Goal: Check status: Check status

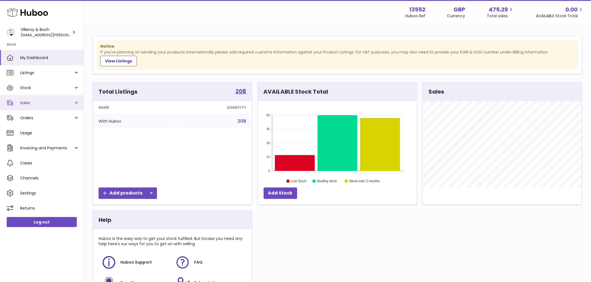
scroll to position [87, 159]
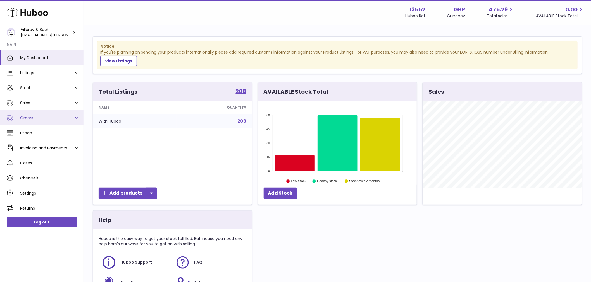
click at [34, 116] on span "Orders" at bounding box center [46, 118] width 53 height 5
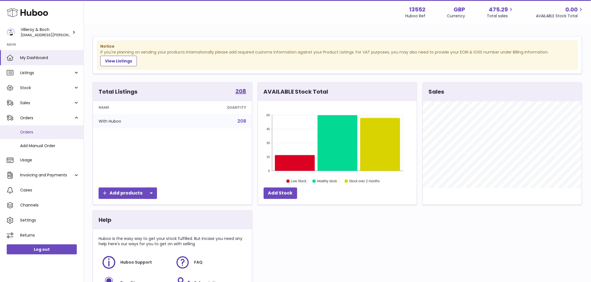
click at [37, 135] on link "Orders" at bounding box center [41, 133] width 83 height 14
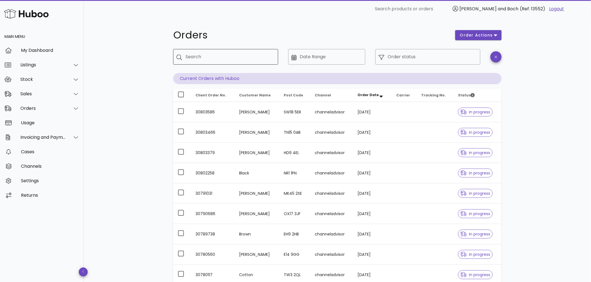
click at [215, 63] on div "Search" at bounding box center [229, 57] width 88 height 16
paste input "*****"
type input "*****"
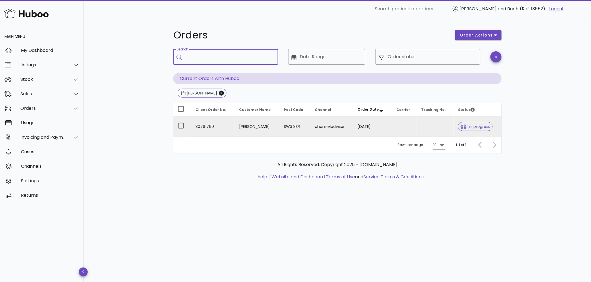
click at [366, 126] on td "30/09/2025" at bounding box center [372, 127] width 39 height 20
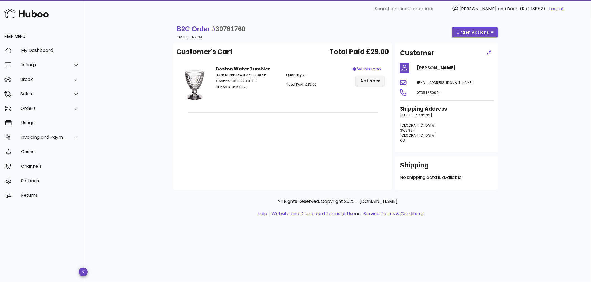
click at [237, 87] on p "Huboo SKU: 993878" at bounding box center [247, 87] width 63 height 5
drag, startPoint x: 237, startPoint y: 87, endPoint x: 300, endPoint y: 98, distance: 63.6
click at [237, 86] on p "Huboo SKU: 993878" at bounding box center [247, 87] width 63 height 5
copy p "993878"
click at [29, 81] on div "Stock" at bounding box center [42, 79] width 45 height 5
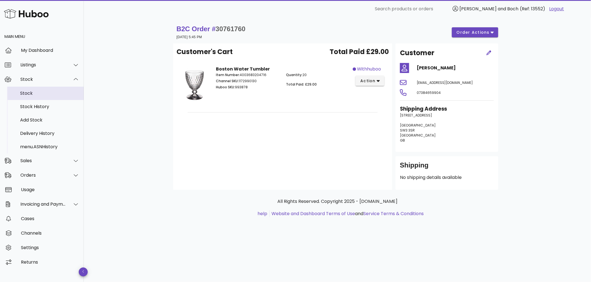
click at [29, 90] on div "Stock" at bounding box center [49, 93] width 59 height 12
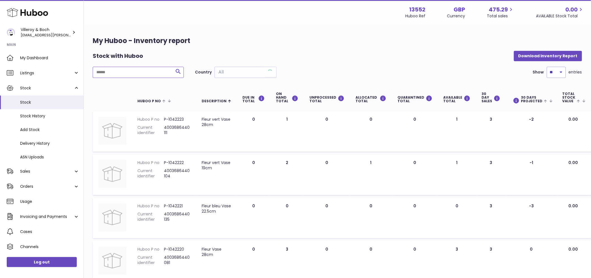
click at [140, 68] on input "text" at bounding box center [138, 72] width 91 height 11
paste input "******"
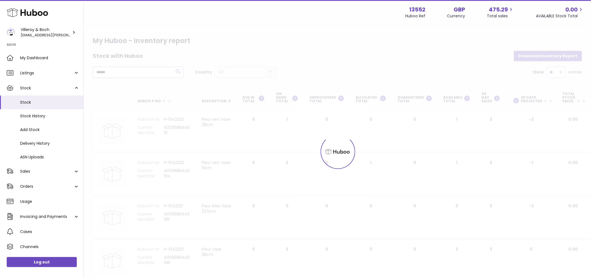
type input "******"
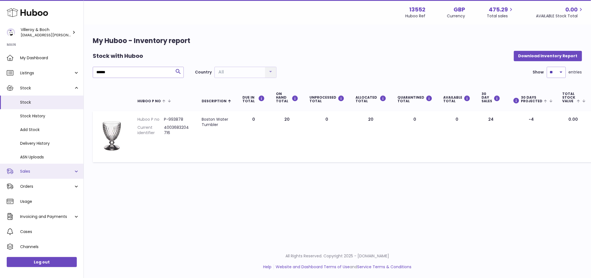
click at [38, 171] on span "Sales" at bounding box center [46, 171] width 53 height 5
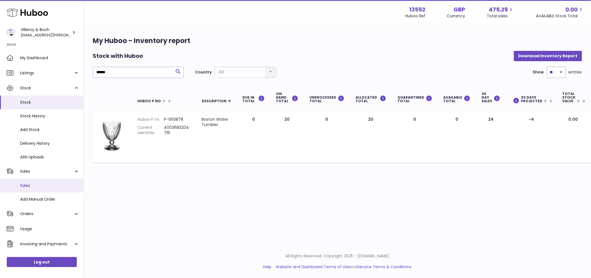
click at [30, 184] on span "Sales" at bounding box center [49, 185] width 59 height 5
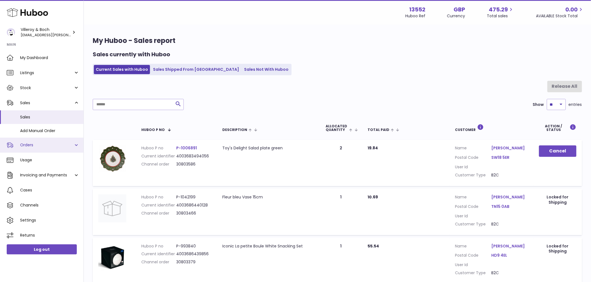
click at [27, 142] on link "Orders" at bounding box center [41, 145] width 83 height 15
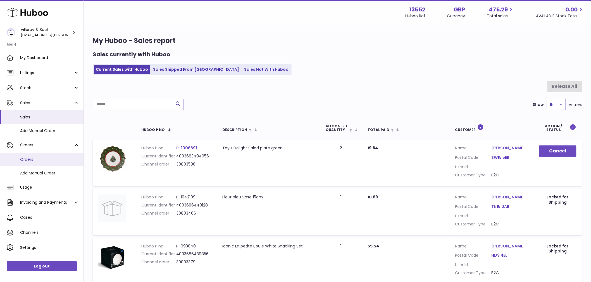
click at [33, 160] on span "Orders" at bounding box center [49, 159] width 59 height 5
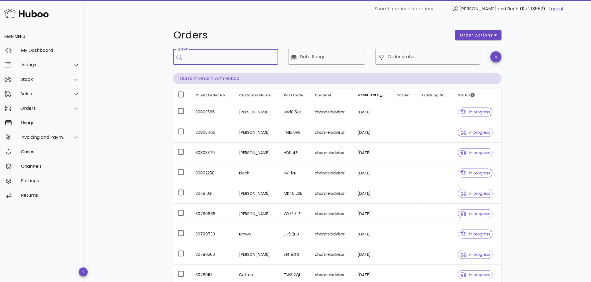
click at [222, 59] on input "Search" at bounding box center [229, 56] width 88 height 9
type input "*****"
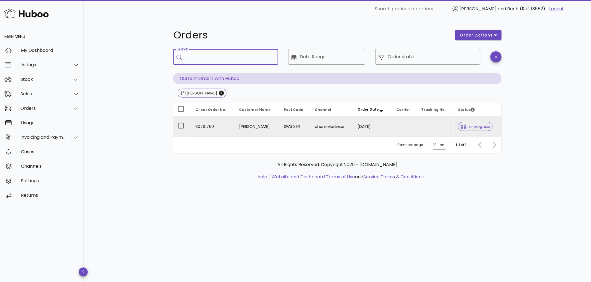
click at [246, 129] on td "[PERSON_NAME]" at bounding box center [256, 127] width 45 height 20
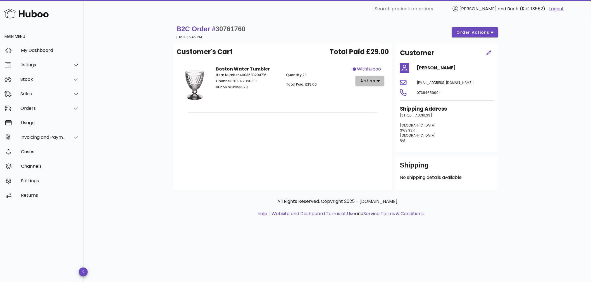
click at [381, 85] on button "action" at bounding box center [369, 81] width 29 height 10
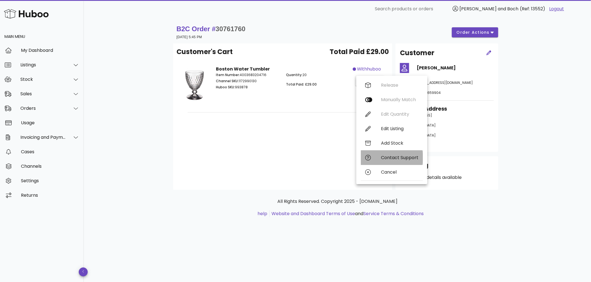
click at [408, 160] on div "Contact Support" at bounding box center [399, 157] width 37 height 5
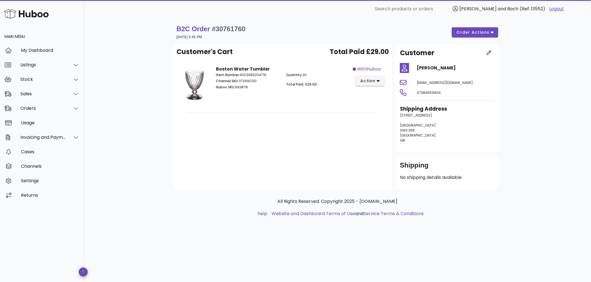
click at [230, 29] on span "30761760" at bounding box center [230, 29] width 30 height 8
copy span "30761760"
click at [29, 104] on div "Orders" at bounding box center [42, 108] width 84 height 15
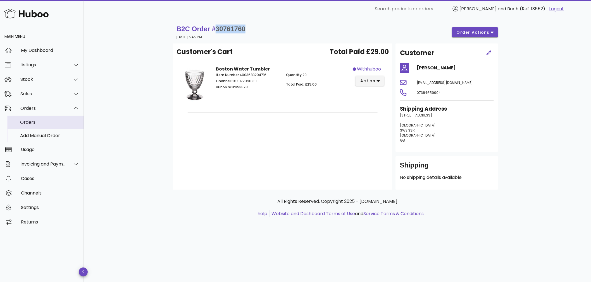
click at [40, 125] on div "Orders" at bounding box center [49, 122] width 59 height 5
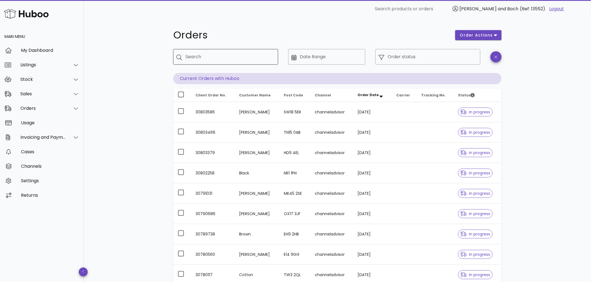
click at [193, 56] on div "Search" at bounding box center [229, 57] width 88 height 16
paste input "*******"
type input "*******"
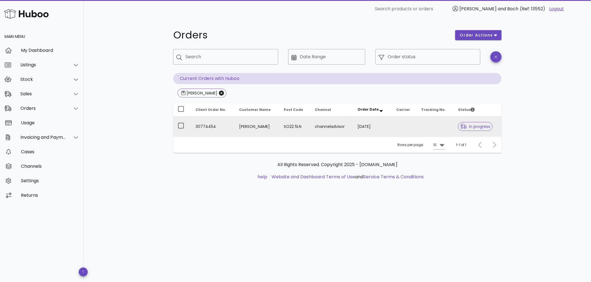
click at [311, 126] on td "channeladvisor" at bounding box center [331, 127] width 43 height 20
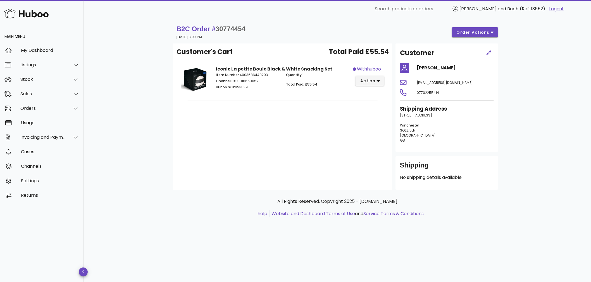
click at [230, 29] on span "30774454" at bounding box center [230, 29] width 30 height 8
copy span "30774454"
click at [37, 109] on div "Orders" at bounding box center [42, 108] width 45 height 5
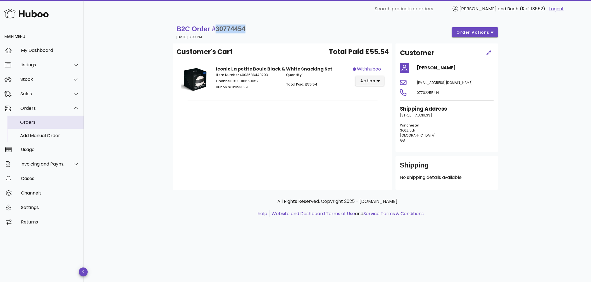
click at [38, 123] on div "Orders" at bounding box center [49, 122] width 59 height 5
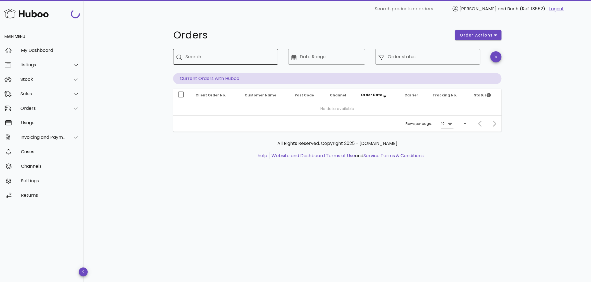
click at [224, 56] on input "Search" at bounding box center [229, 56] width 88 height 9
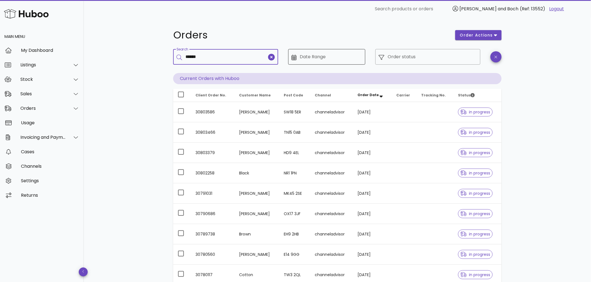
type input "******"
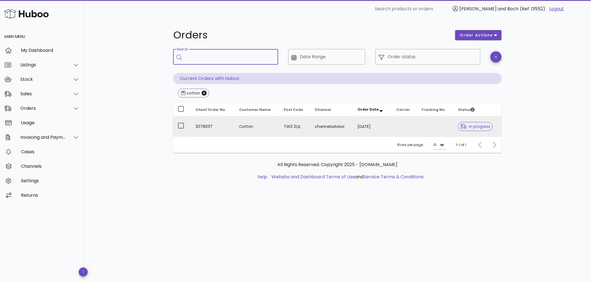
click at [269, 128] on td "Cotton" at bounding box center [256, 127] width 45 height 20
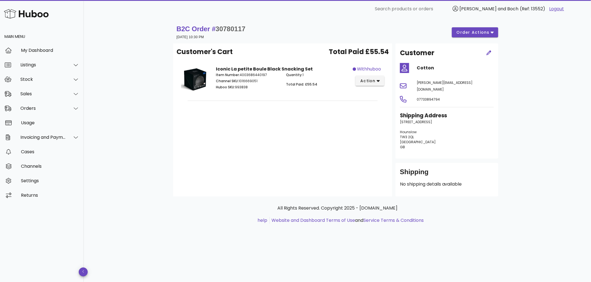
click at [233, 30] on span "30780117" at bounding box center [230, 29] width 30 height 8
copy span "30780117"
drag, startPoint x: 579, startPoint y: 171, endPoint x: 560, endPoint y: 170, distance: 19.8
click at [579, 171] on div "B2C Order # 30780117 01 October 2025 at 10:30 PM order actions Customer's Cart …" at bounding box center [337, 150] width 507 height 265
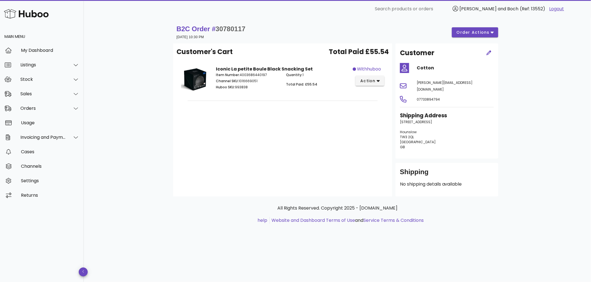
drag, startPoint x: 585, startPoint y: 136, endPoint x: 342, endPoint y: 73, distance: 251.3
click at [585, 136] on div "B2C Order # 30780117 01 October 2025 at 10:30 PM order actions Customer's Cart …" at bounding box center [337, 150] width 507 height 265
click at [36, 106] on div "Orders" at bounding box center [42, 108] width 45 height 5
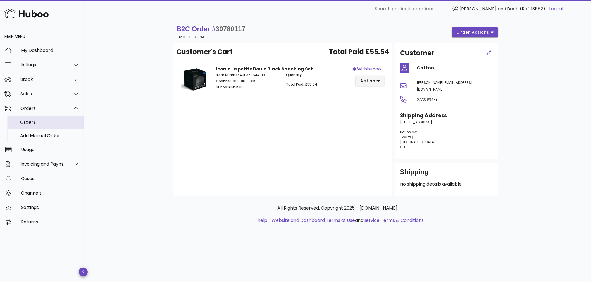
click at [41, 121] on div "Orders" at bounding box center [49, 122] width 59 height 5
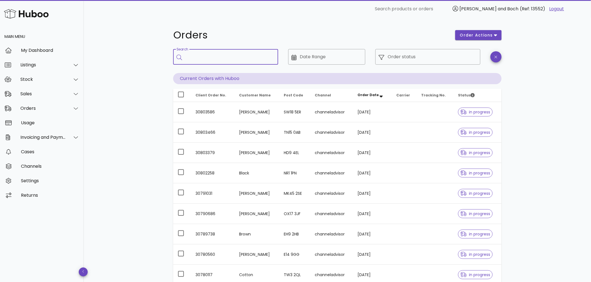
click at [215, 61] on input "Search" at bounding box center [229, 56] width 88 height 9
type input "**********"
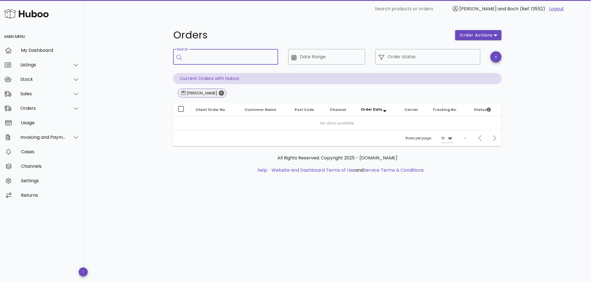
click at [219, 93] on icon "Close" at bounding box center [221, 93] width 5 height 5
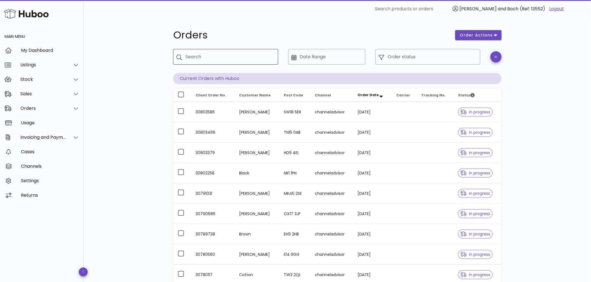
click at [221, 56] on input "Search" at bounding box center [229, 56] width 88 height 9
paste input "**********"
type input "**********"
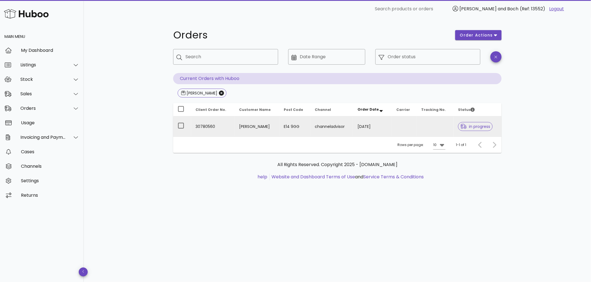
click at [211, 125] on td "30780560" at bounding box center [213, 127] width 44 height 20
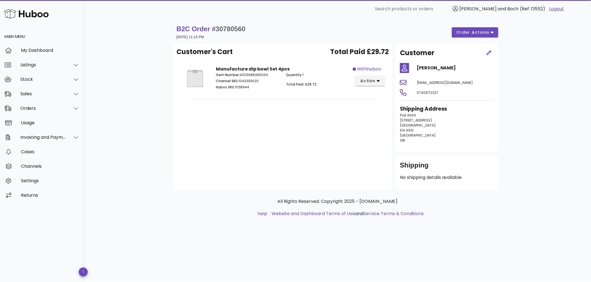
click at [226, 29] on span "30780560" at bounding box center [230, 29] width 30 height 8
copy span "30780560"
